Goal: Information Seeking & Learning: Learn about a topic

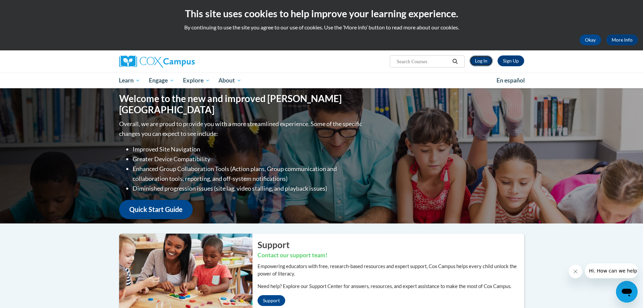
click at [478, 62] on link "Log In" at bounding box center [481, 60] width 23 height 11
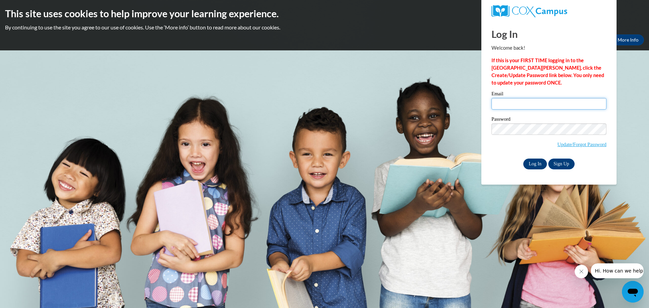
type input "danielle.hicks@iasmyrna.org"
click at [532, 162] on input "Log In" at bounding box center [535, 163] width 24 height 11
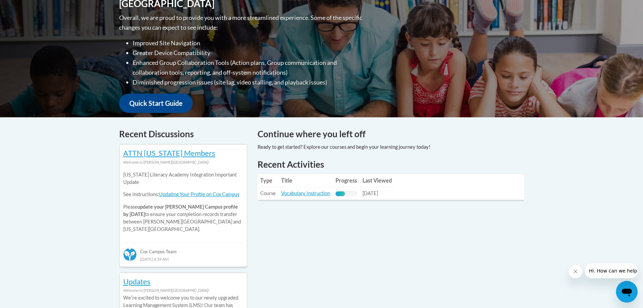
scroll to position [199, 0]
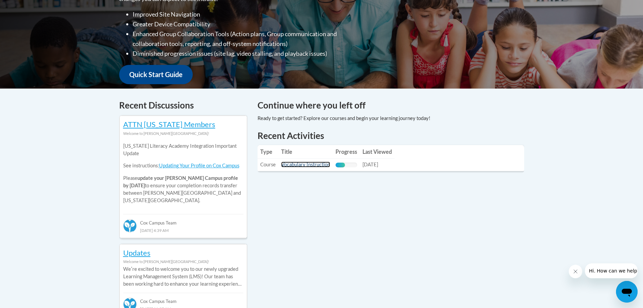
click at [299, 166] on link "Vocabulary Instruction" at bounding box center [305, 164] width 49 height 6
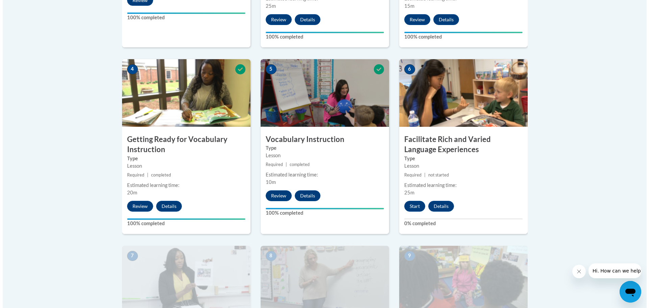
scroll to position [358, 0]
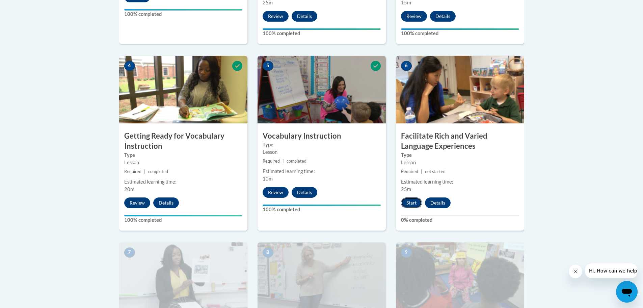
click at [415, 204] on button "Start" at bounding box center [411, 202] width 21 height 11
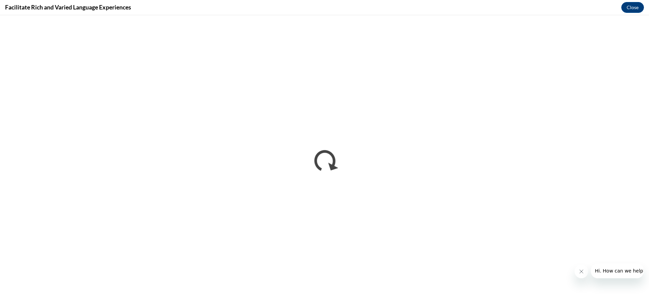
scroll to position [0, 0]
